Goal: Check status: Check status

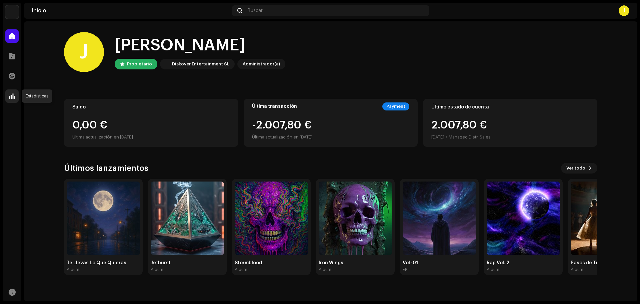
click at [12, 91] on div at bounding box center [11, 95] width 13 height 13
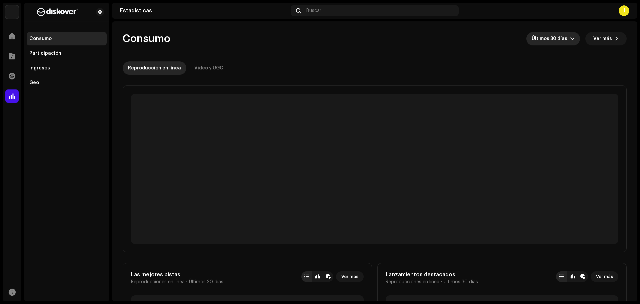
click at [560, 40] on span "Últimos 30 días" at bounding box center [551, 38] width 38 height 13
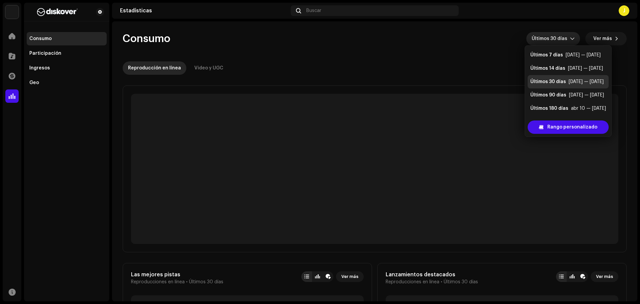
scroll to position [11, 0]
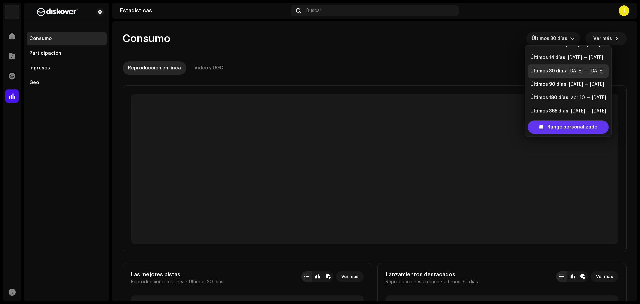
click at [551, 126] on span "Rango personalizado" at bounding box center [573, 126] width 50 height 13
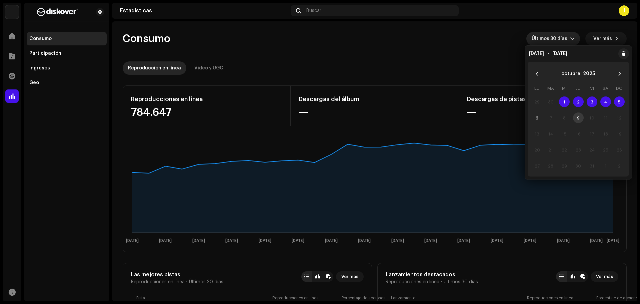
click at [565, 40] on span "Últimos 30 días" at bounding box center [551, 38] width 38 height 13
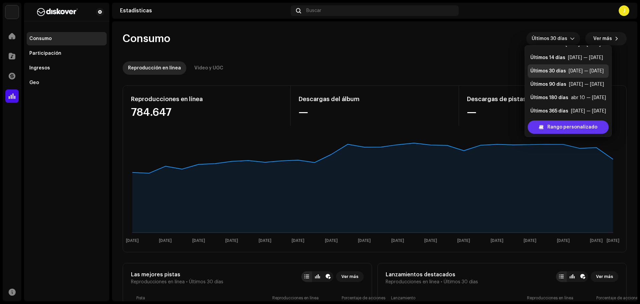
click at [557, 130] on span "Rango personalizado" at bounding box center [573, 126] width 50 height 13
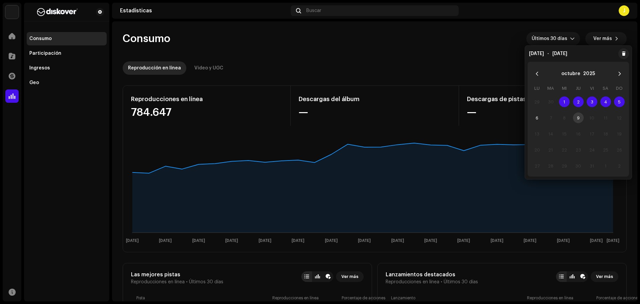
click at [563, 99] on span "1" at bounding box center [564, 101] width 11 height 11
click at [619, 101] on span "5" at bounding box center [619, 101] width 11 height 11
